Goal: Transaction & Acquisition: Purchase product/service

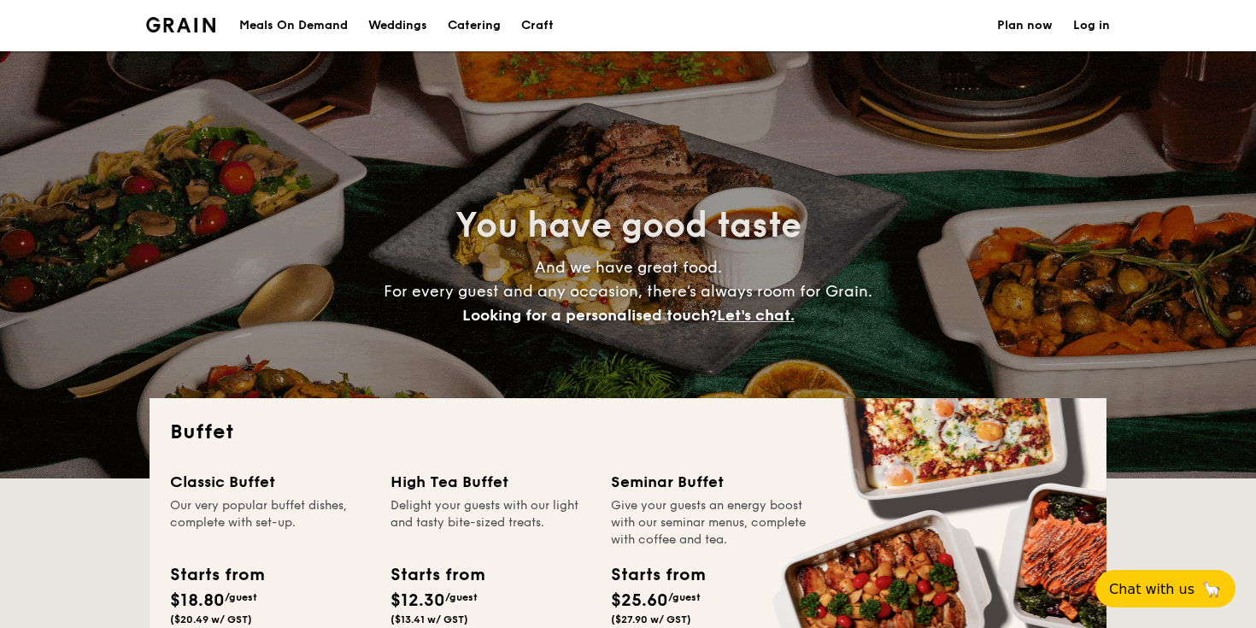
select select
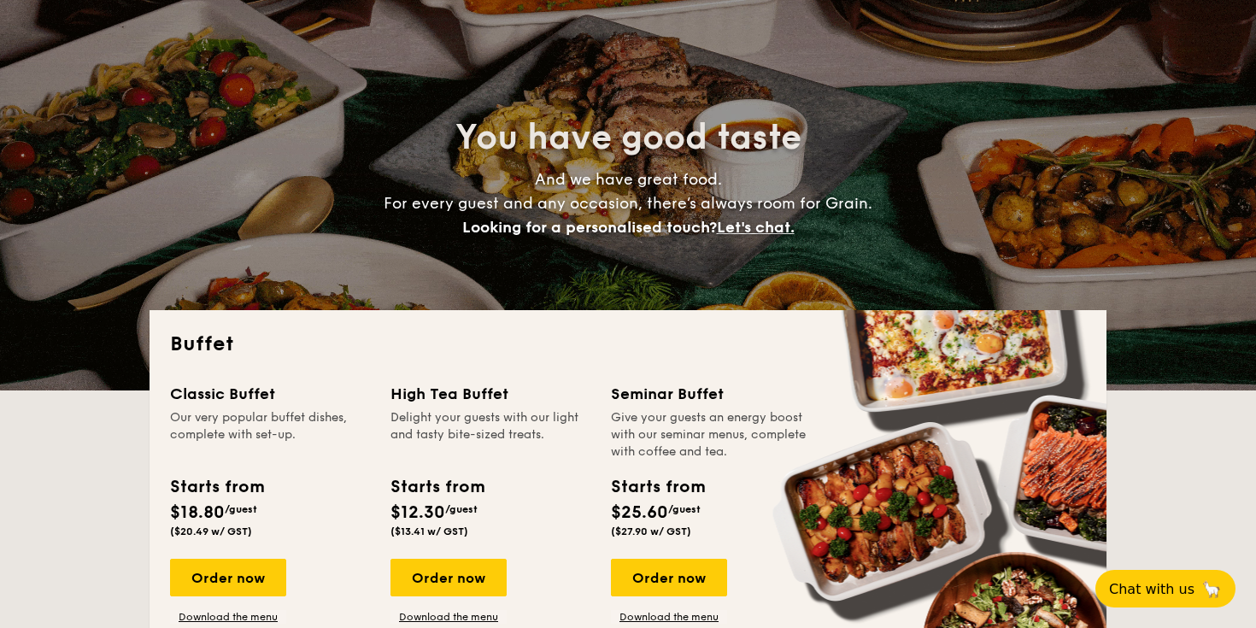
scroll to position [100, 0]
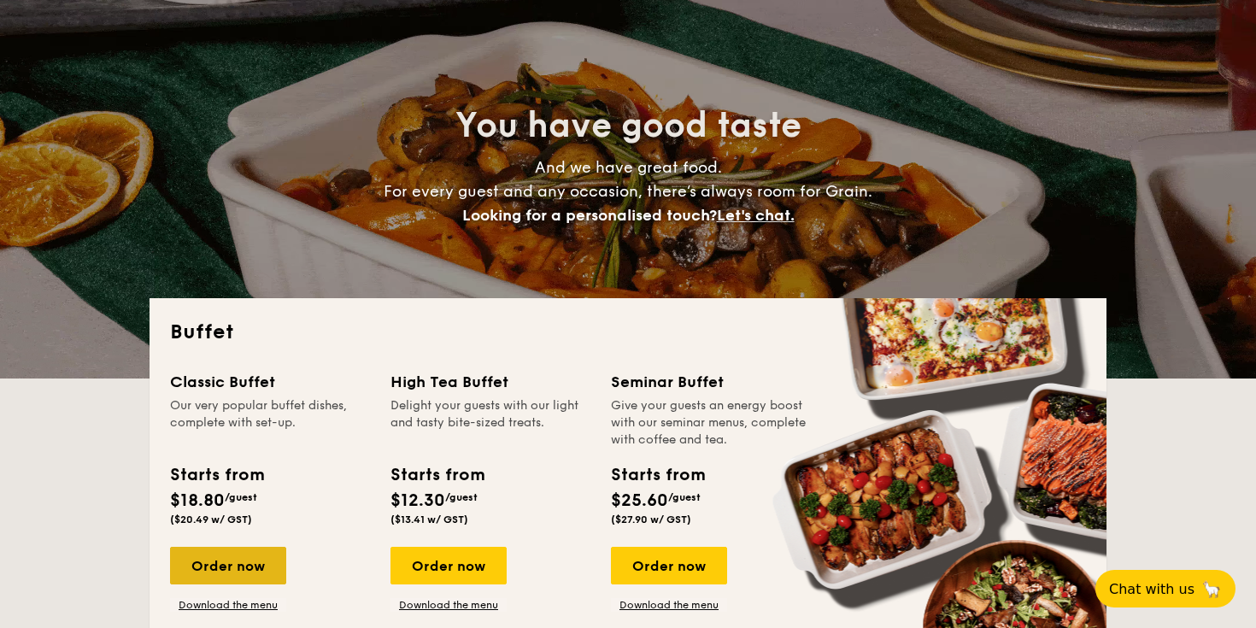
click at [232, 571] on div "Order now" at bounding box center [228, 566] width 116 height 38
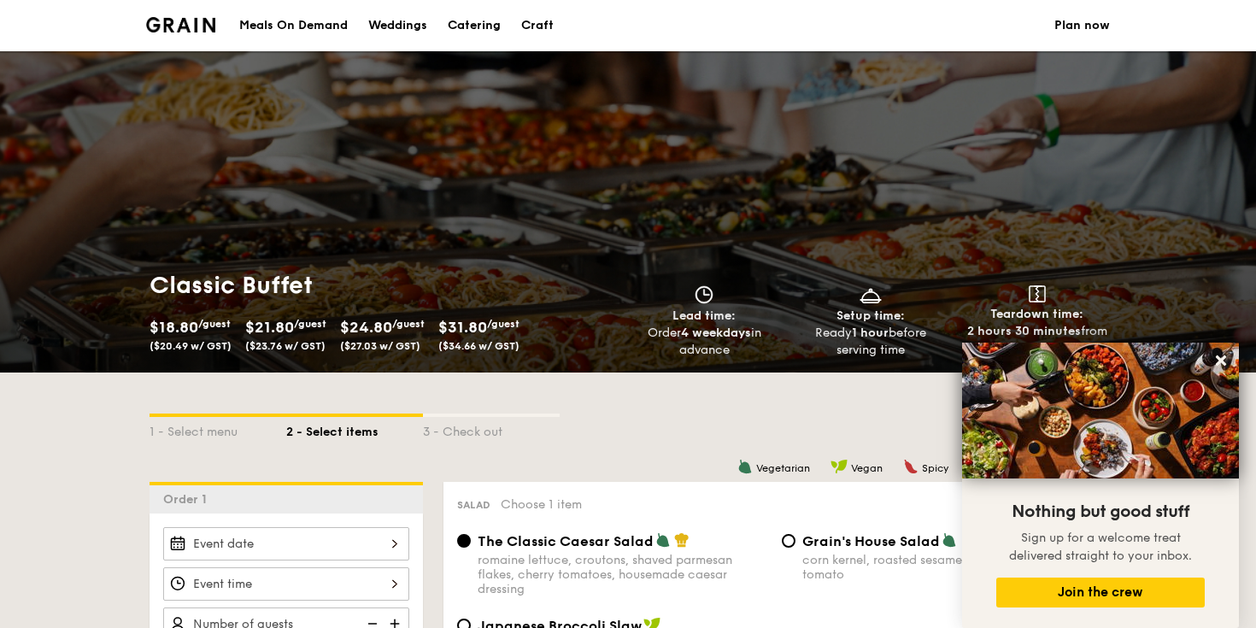
select select
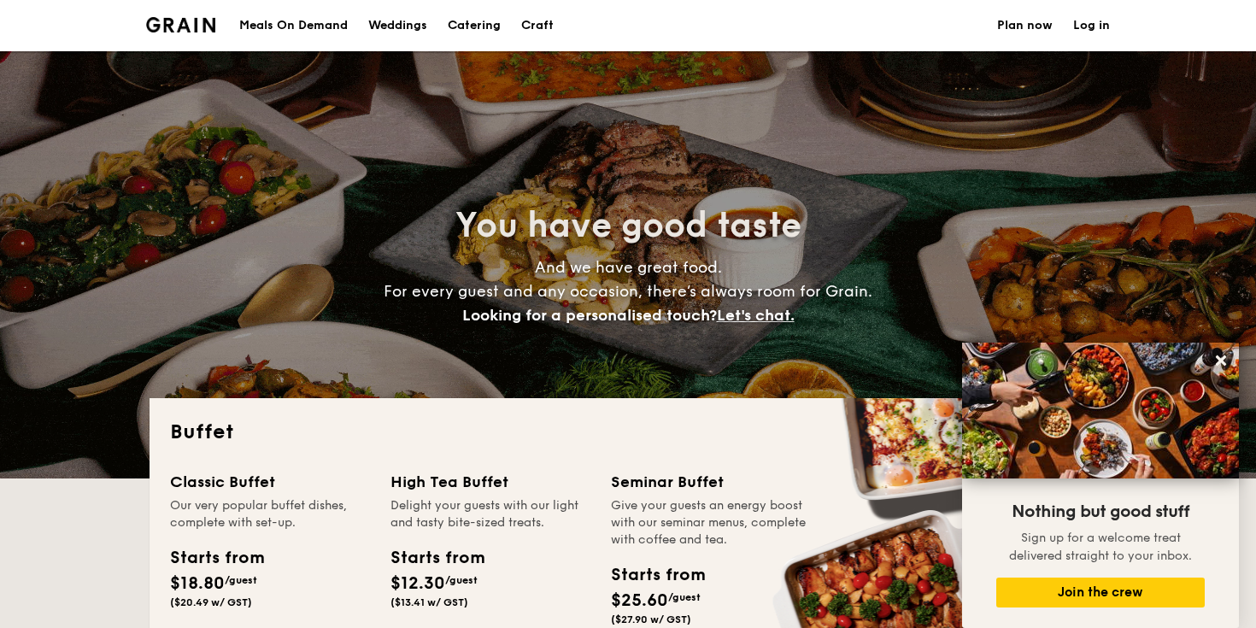
scroll to position [100, 0]
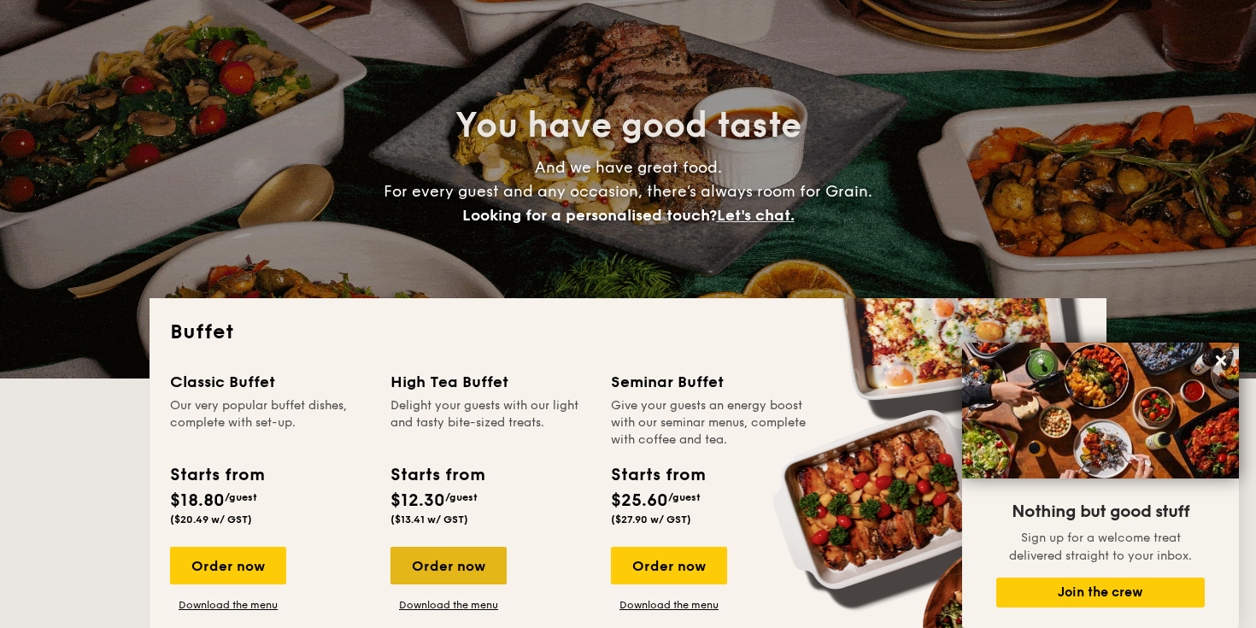
click at [449, 574] on div "Order now" at bounding box center [448, 566] width 116 height 38
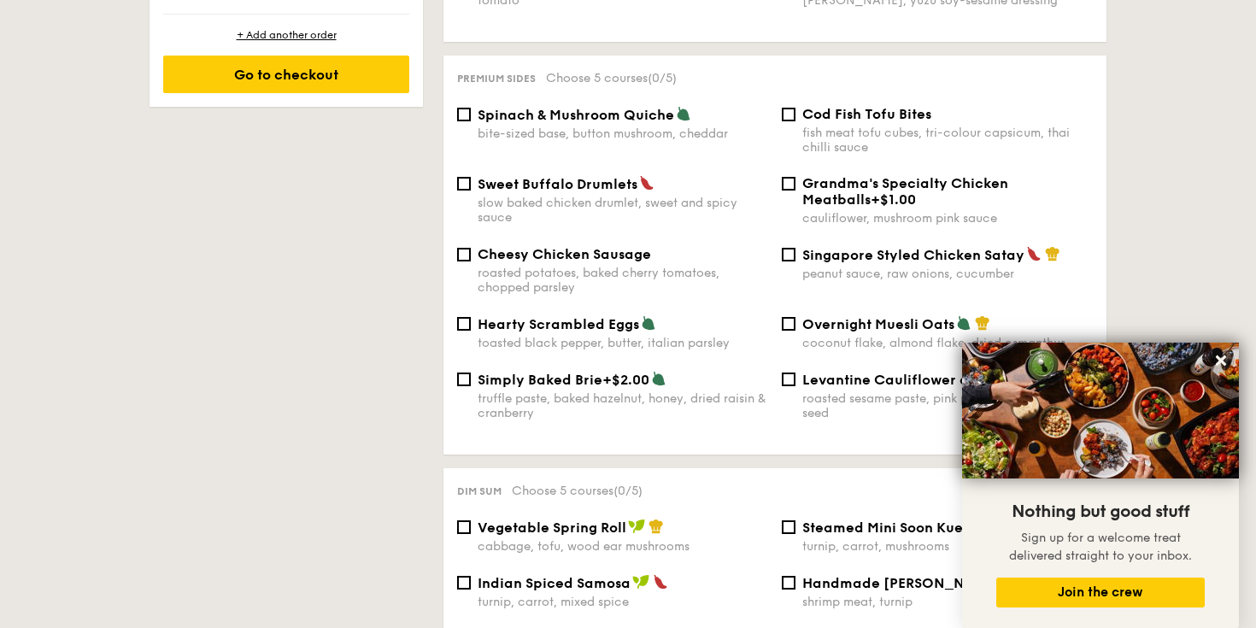
scroll to position [1097, 0]
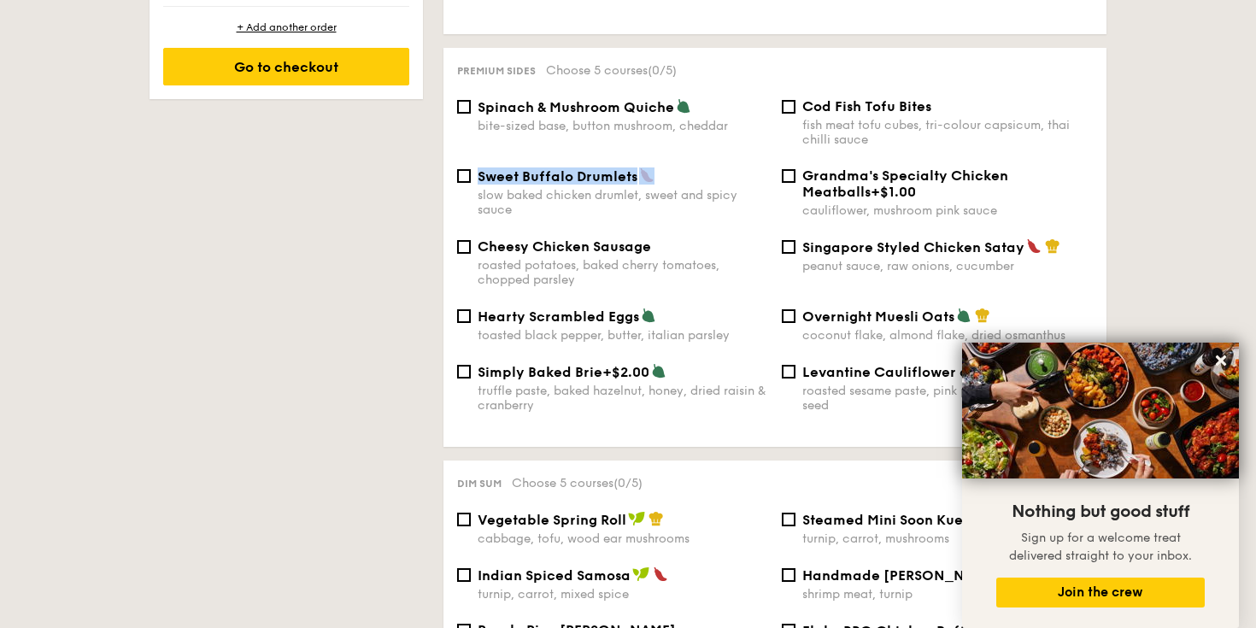
drag, startPoint x: 681, startPoint y: 179, endPoint x: 434, endPoint y: 220, distance: 250.3
drag, startPoint x: 695, startPoint y: 171, endPoint x: 480, endPoint y: 171, distance: 215.3
click at [480, 171] on div "Sweet Buffalo Drumlets" at bounding box center [623, 175] width 290 height 17
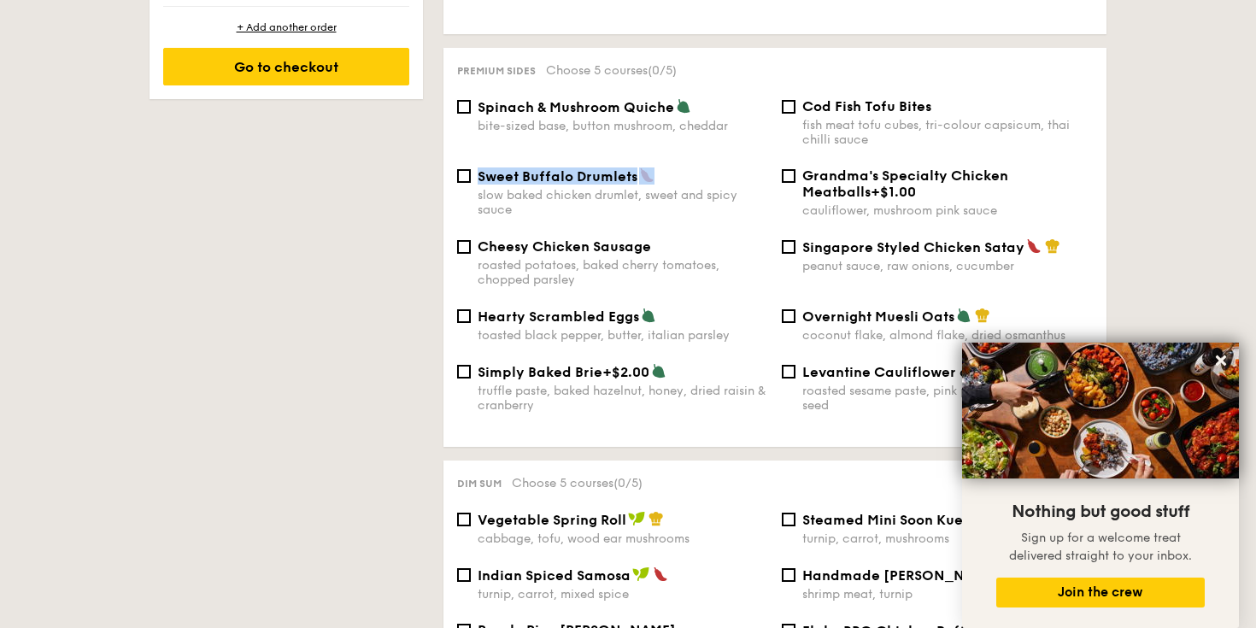
copy span "Sweet Buffalo Drumlets"
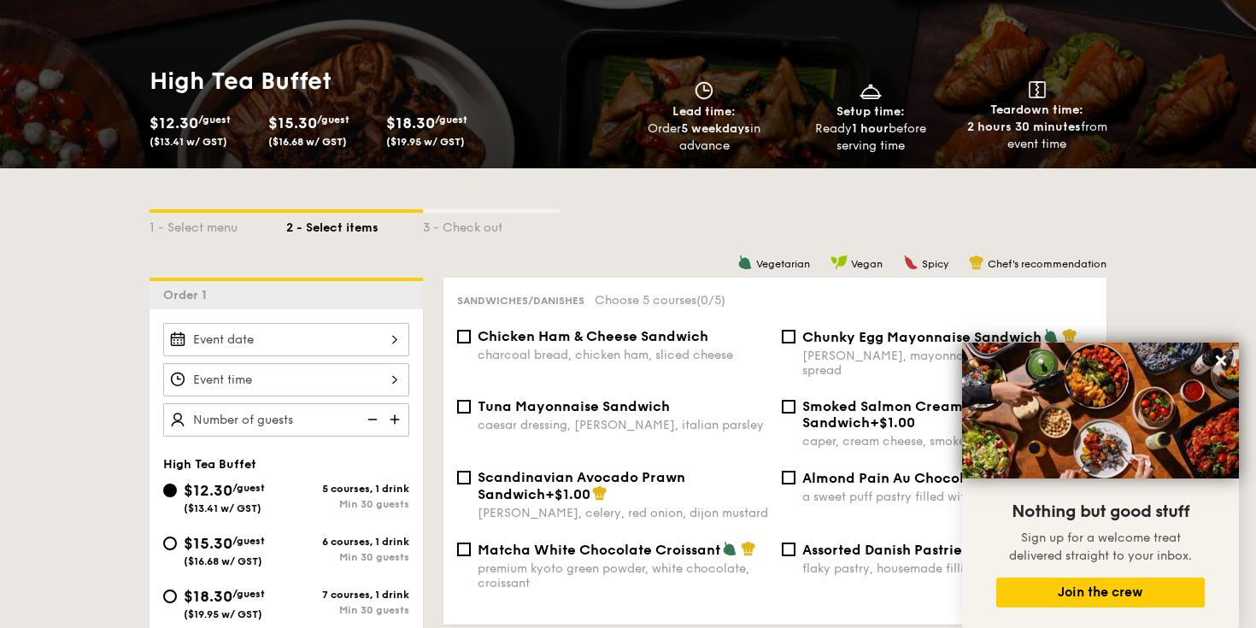
scroll to position [179, 0]
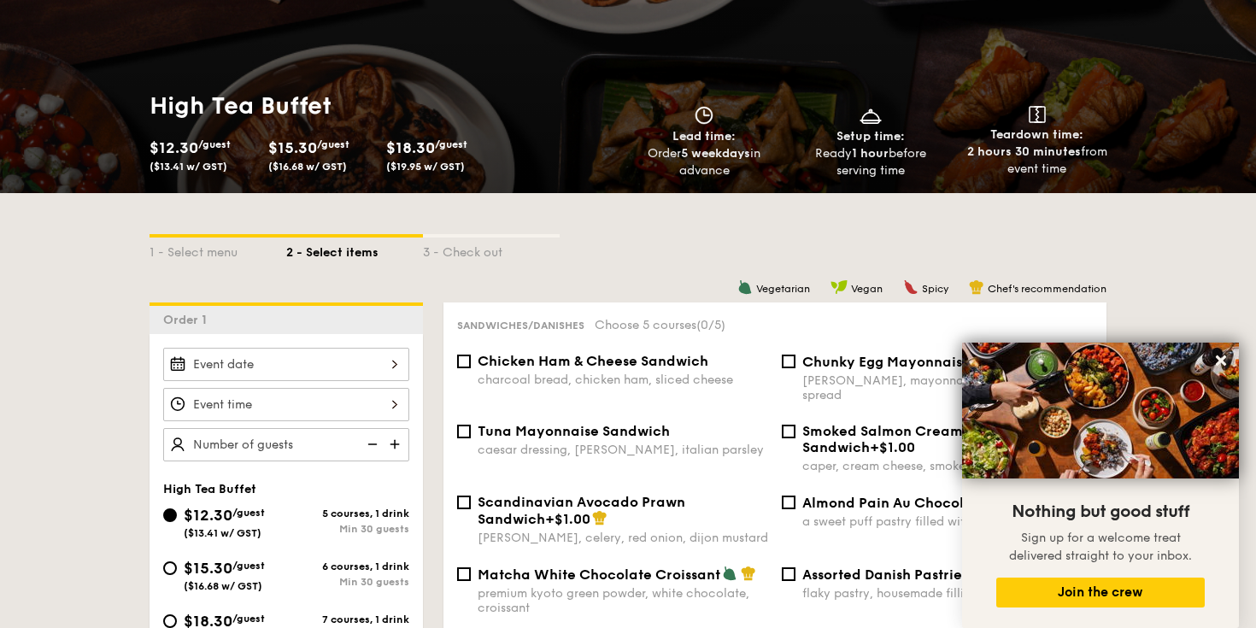
scroll to position [100, 0]
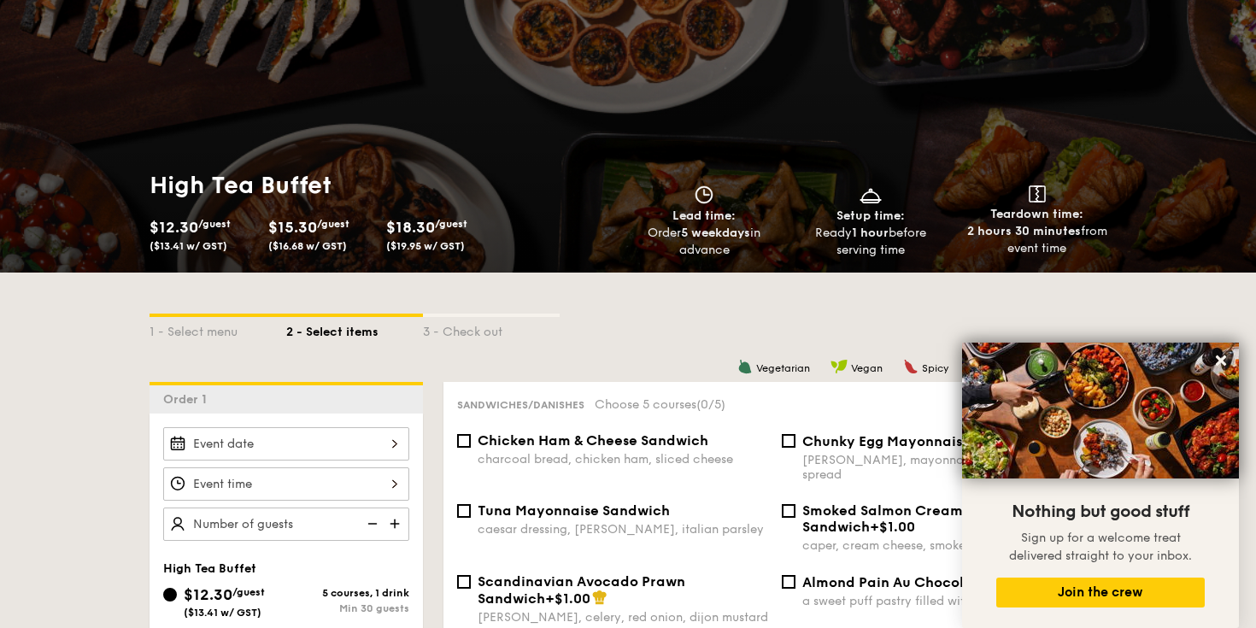
select select
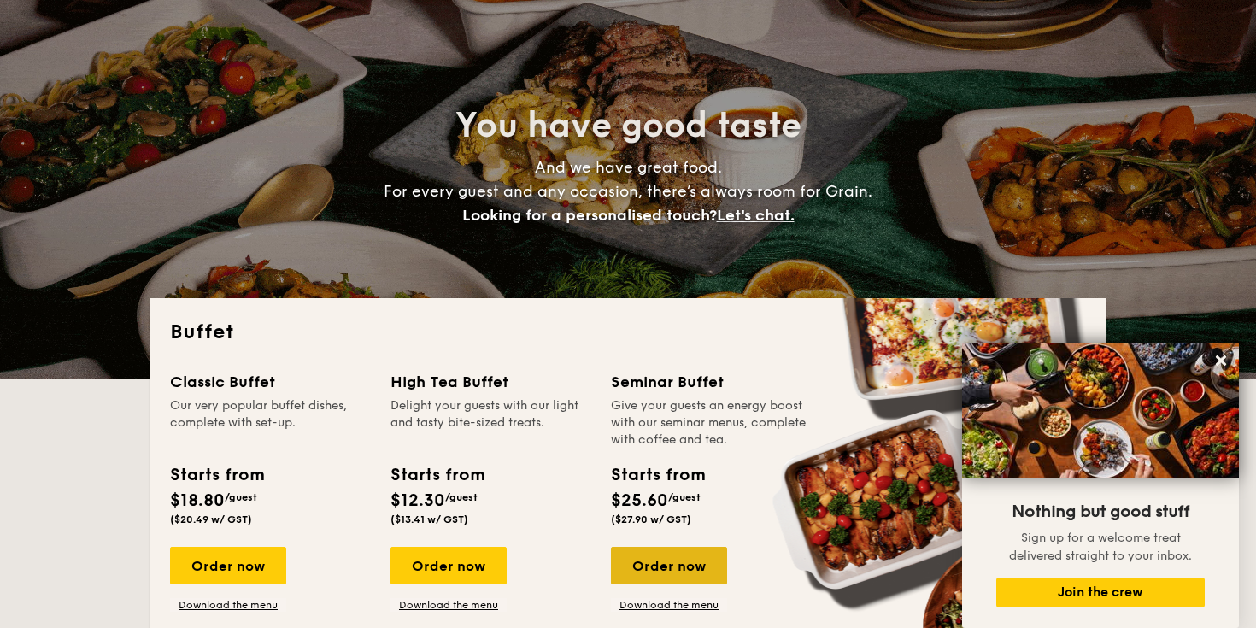
click at [670, 563] on div "Order now" at bounding box center [669, 566] width 116 height 38
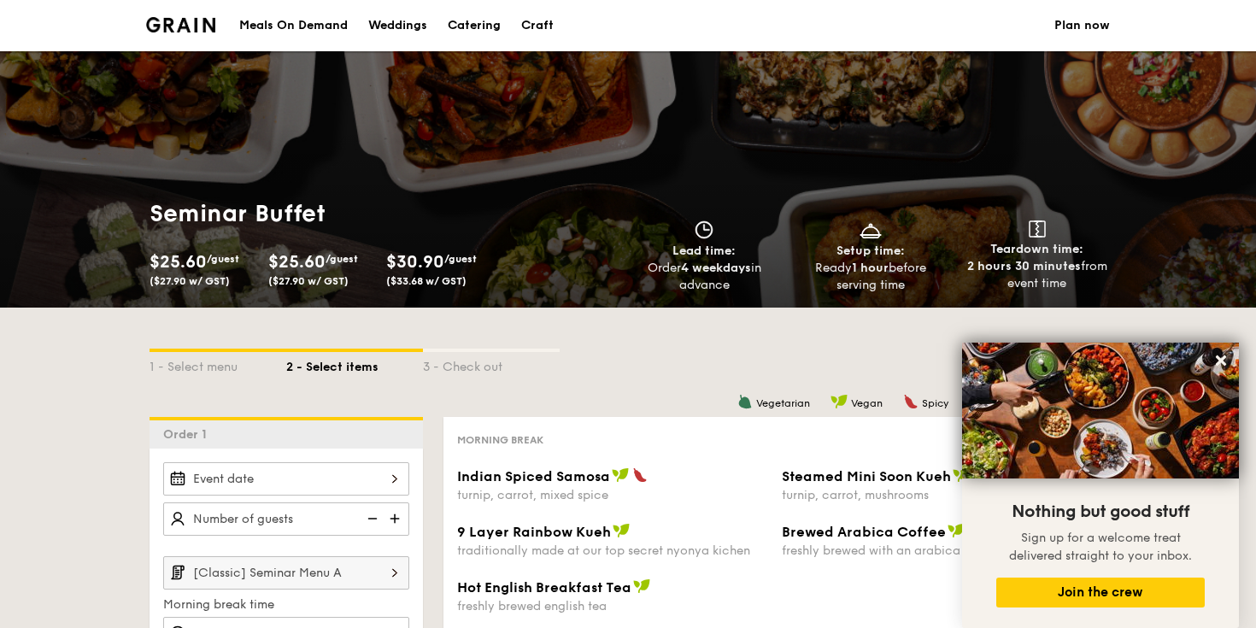
click at [471, 25] on div "Catering" at bounding box center [474, 25] width 53 height 51
select select
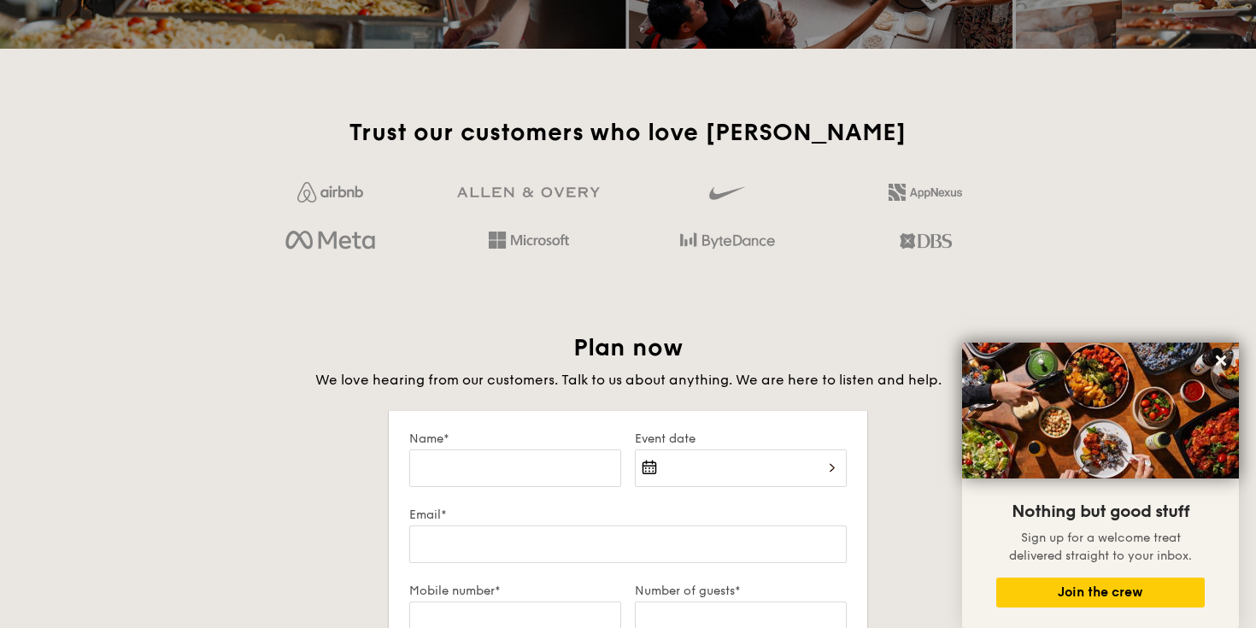
scroll to position [2612, 0]
